Goal: Task Accomplishment & Management: Use online tool/utility

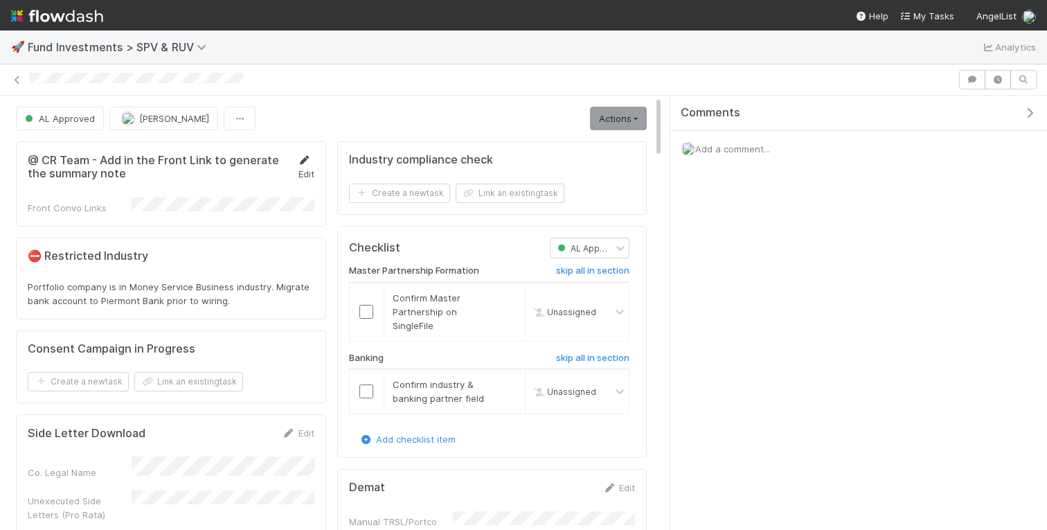
click at [303, 161] on icon at bounding box center [305, 160] width 14 height 9
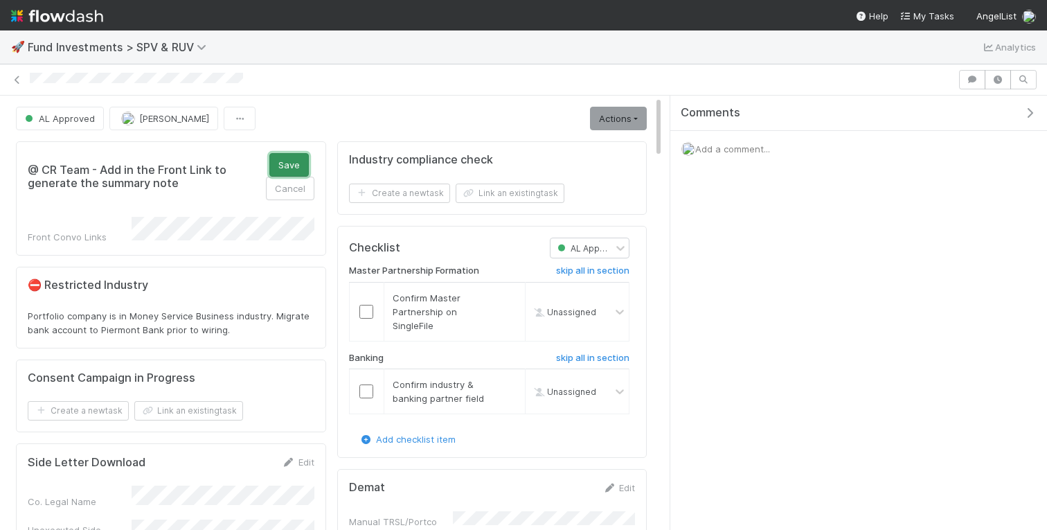
click at [291, 163] on button "Save" at bounding box center [288, 165] width 39 height 24
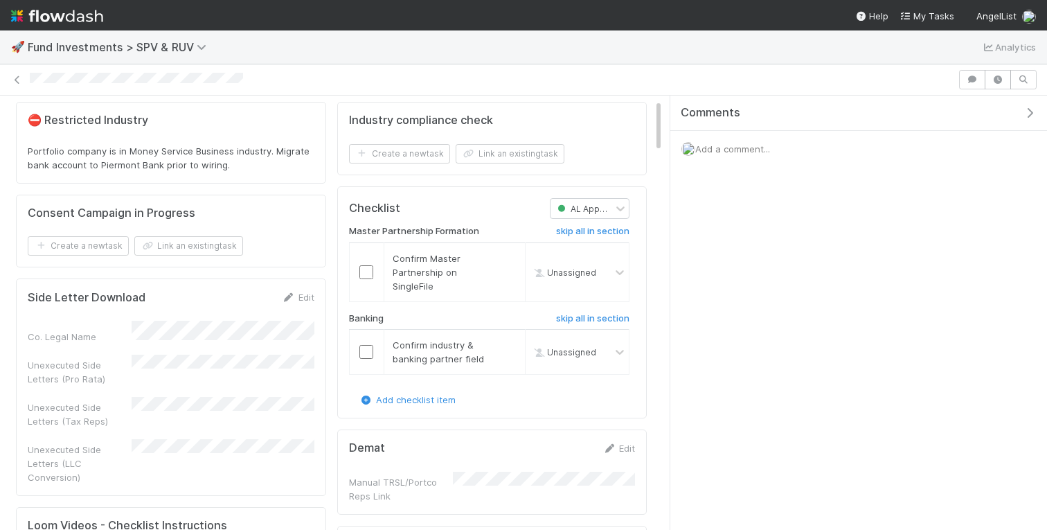
scroll to position [40, 0]
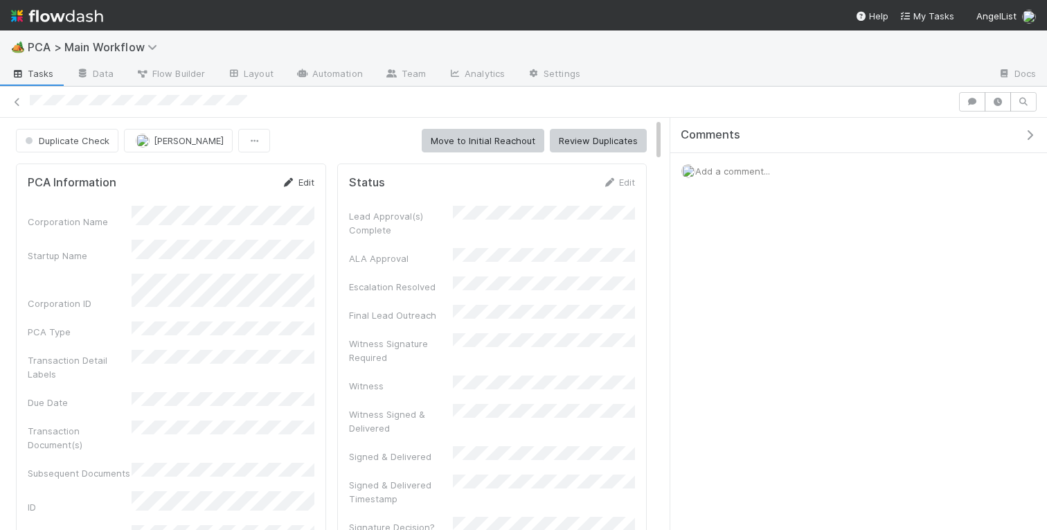
click at [309, 182] on link "Edit" at bounding box center [298, 182] width 33 height 11
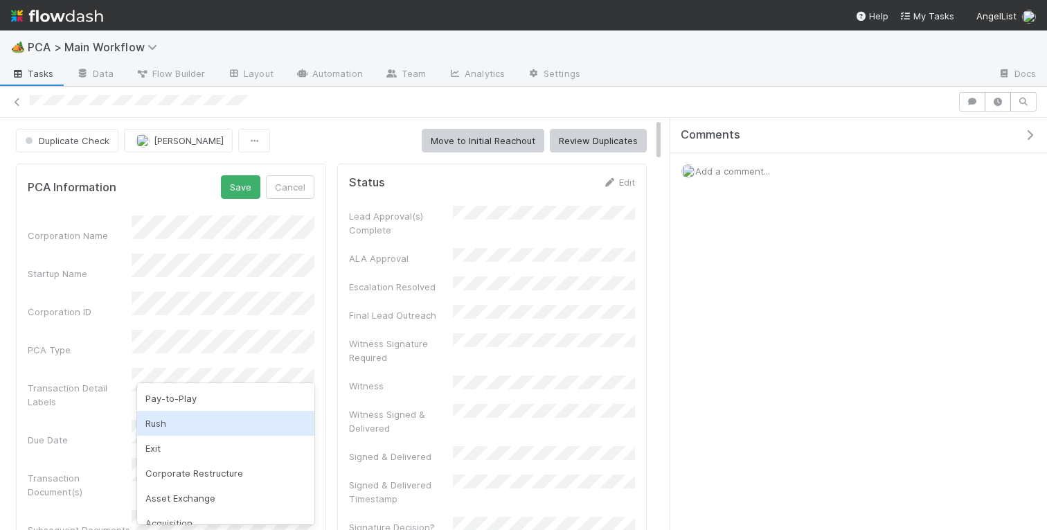
click at [179, 431] on div "Rush" at bounding box center [225, 423] width 177 height 25
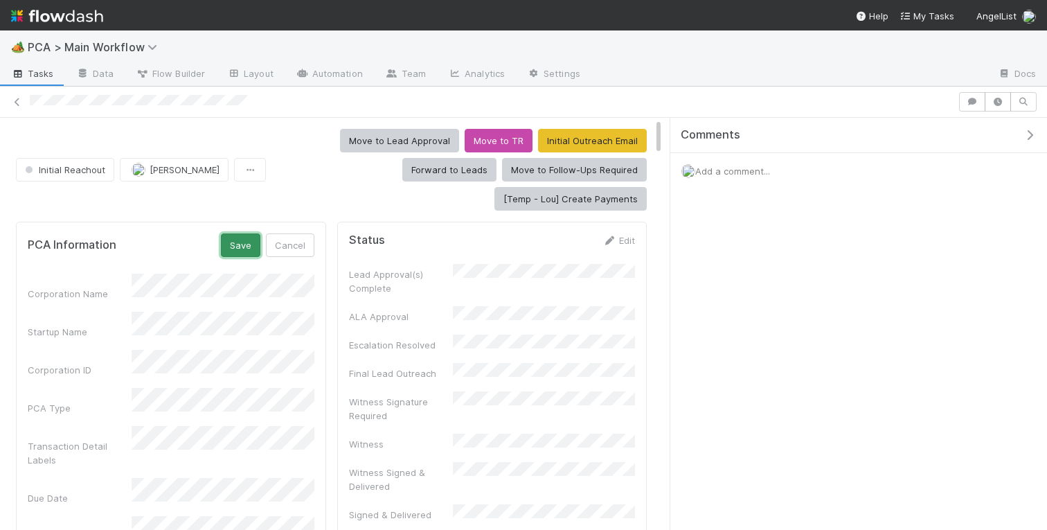
click at [238, 247] on button "Save" at bounding box center [240, 245] width 39 height 24
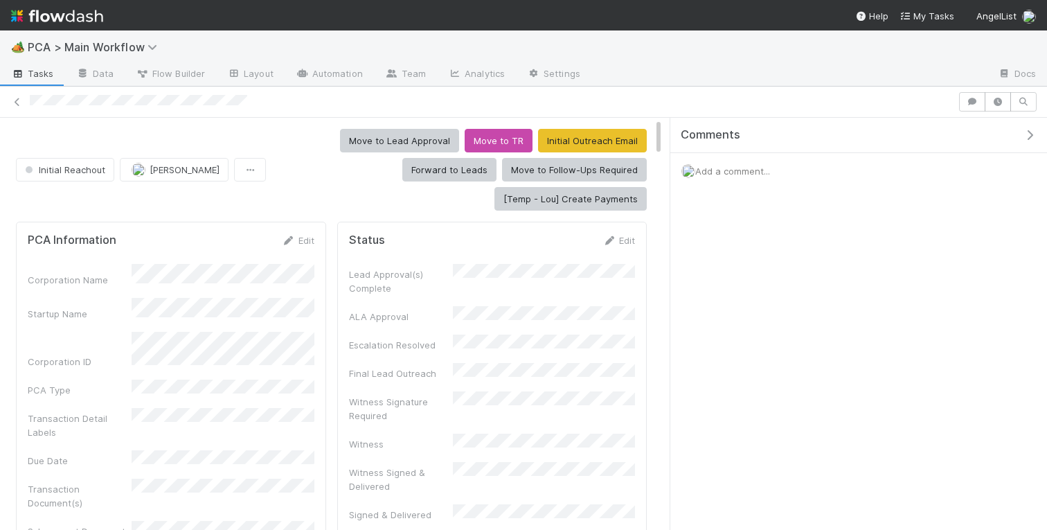
scroll to position [2, 0]
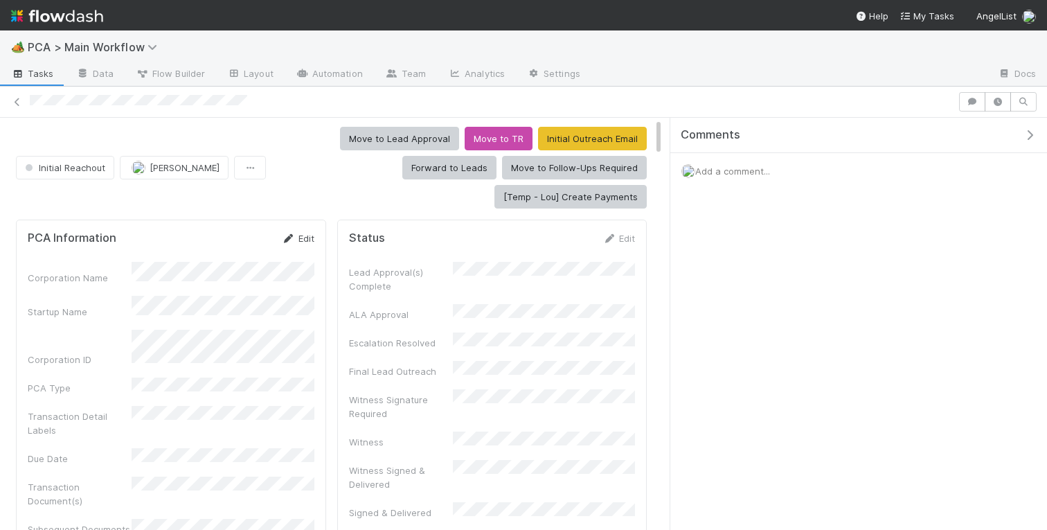
click at [285, 238] on icon at bounding box center [289, 238] width 14 height 9
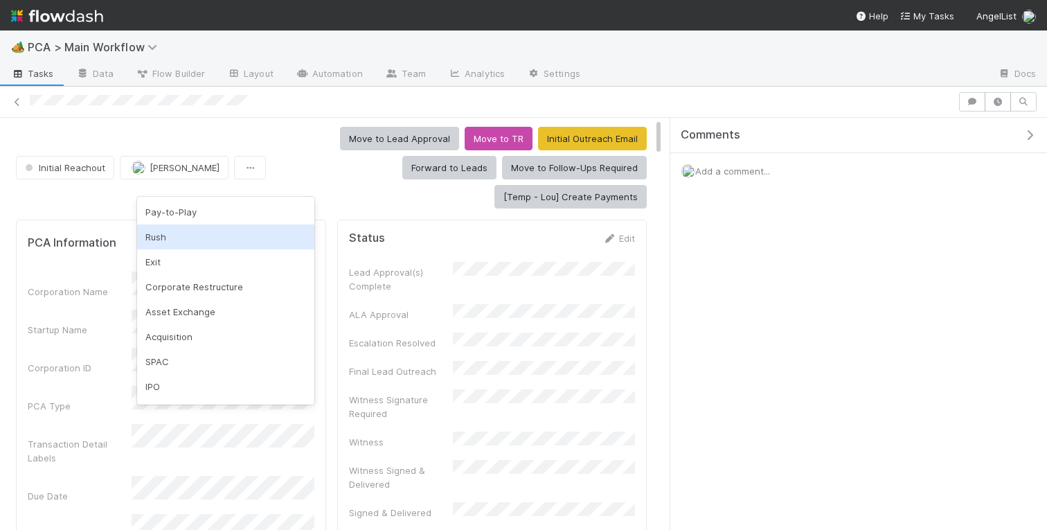
click at [175, 245] on div "Rush" at bounding box center [225, 236] width 177 height 25
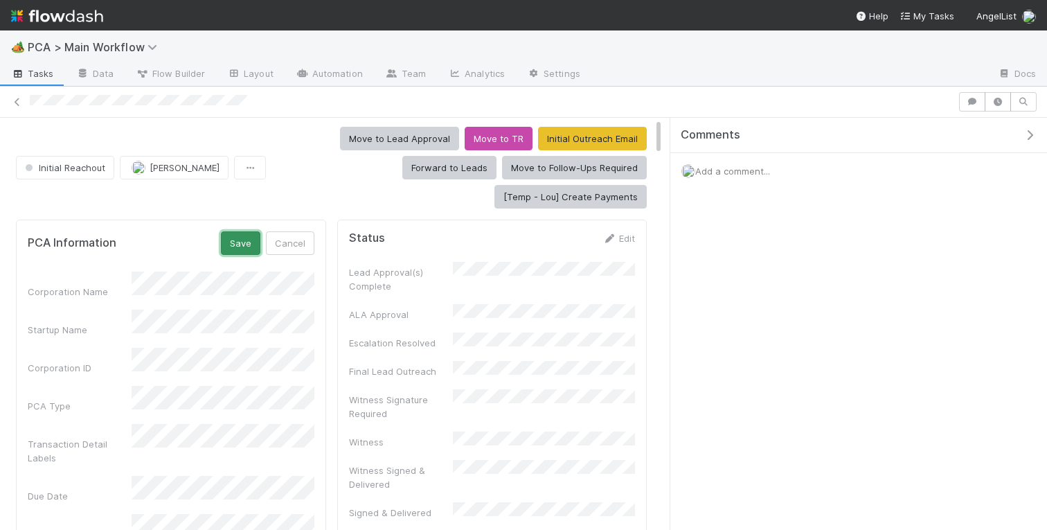
click at [249, 249] on button "Save" at bounding box center [240, 243] width 39 height 24
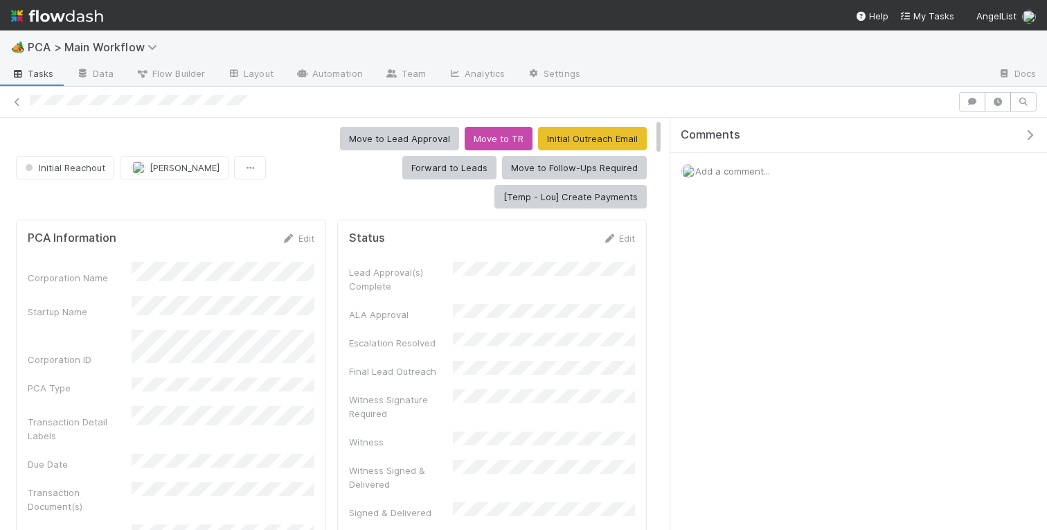
click at [301, 233] on link "Edit" at bounding box center [298, 238] width 33 height 11
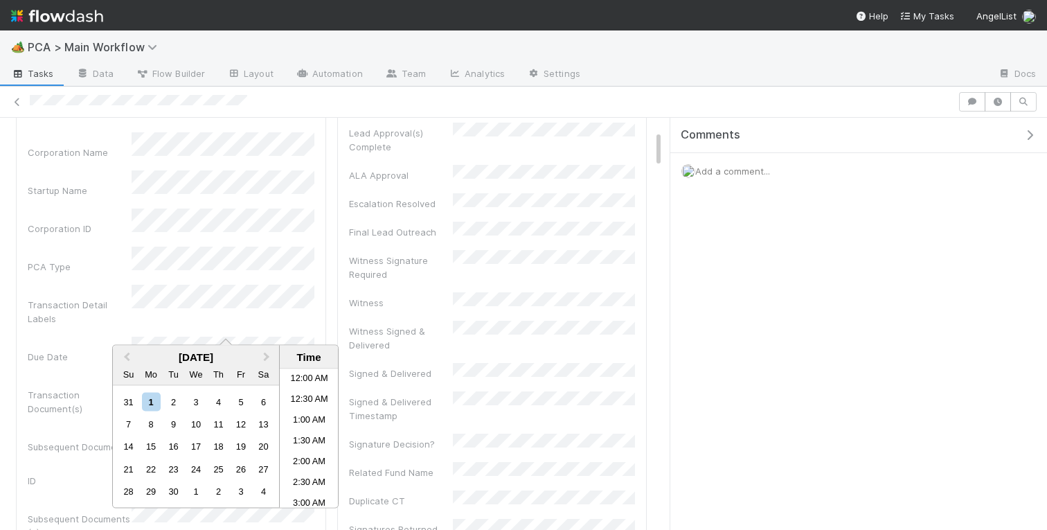
scroll to position [398, 0]
click at [178, 400] on div "2" at bounding box center [173, 401] width 19 height 19
click at [316, 385] on li "9:00 AM" at bounding box center [309, 382] width 59 height 21
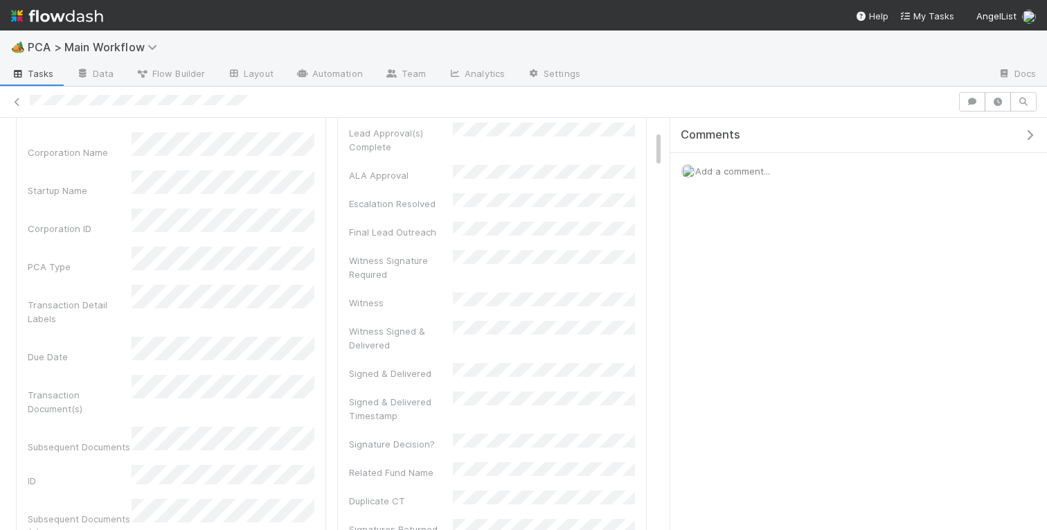
scroll to position [0, 0]
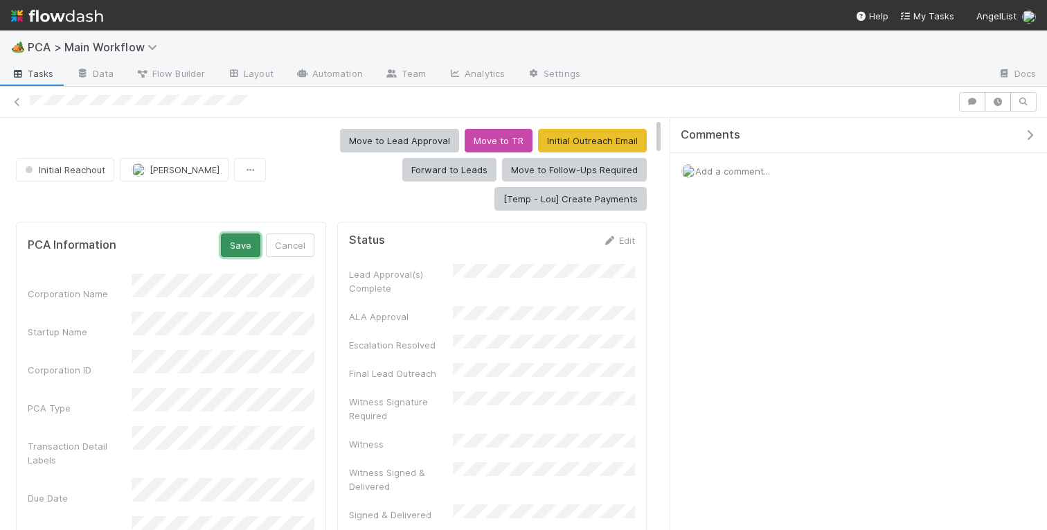
click at [239, 253] on button "Save" at bounding box center [240, 245] width 39 height 24
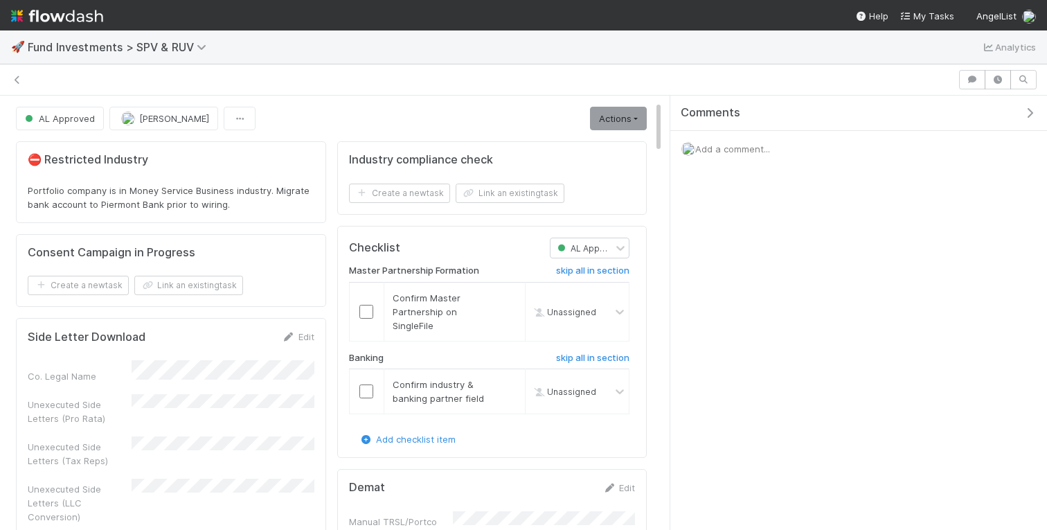
scroll to position [40, 0]
